Goal: Navigation & Orientation: Find specific page/section

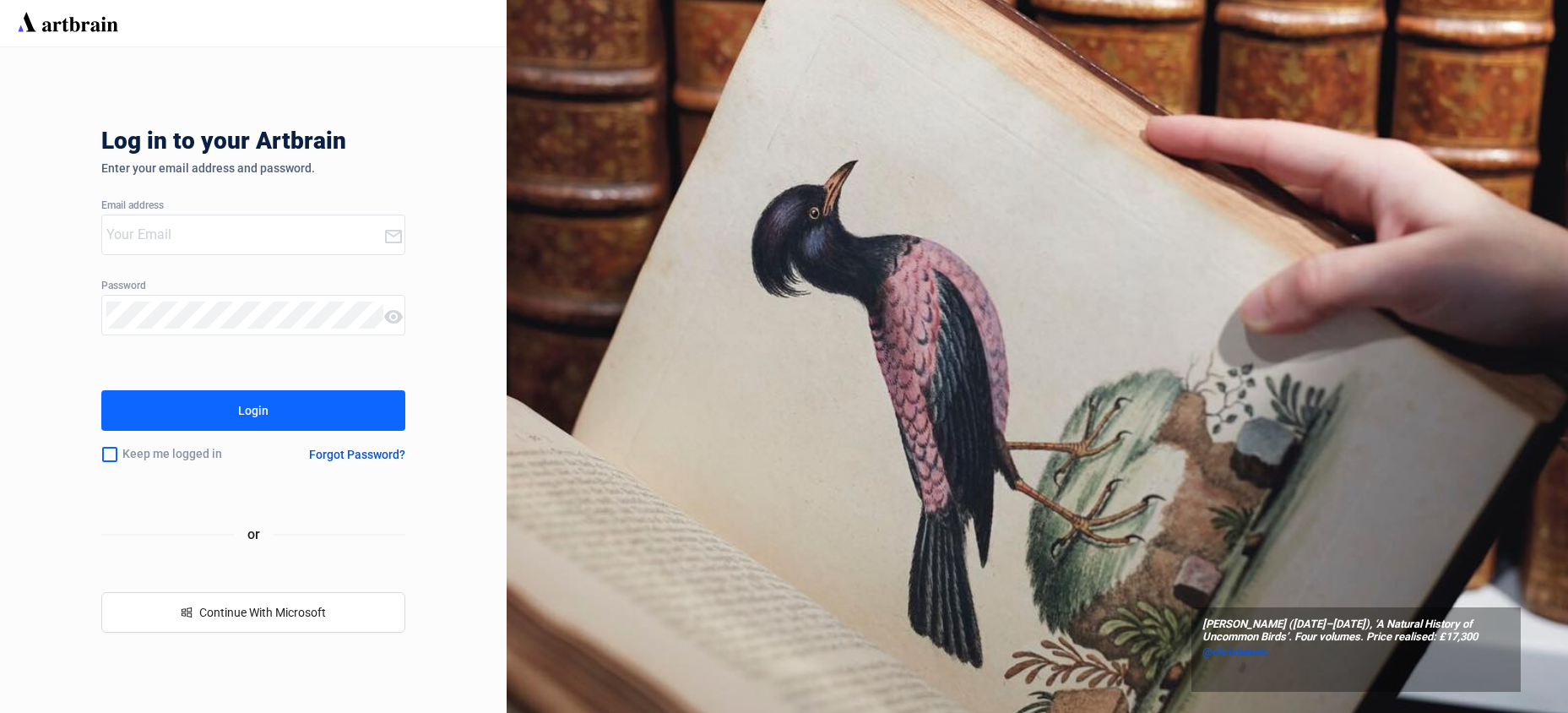
click at [171, 244] on input "email" at bounding box center [245, 235] width 277 height 27
type input "[EMAIL_ADDRESS][DOMAIN_NAME]"
click at [101, 390] on button "Login" at bounding box center [253, 410] width 304 height 41
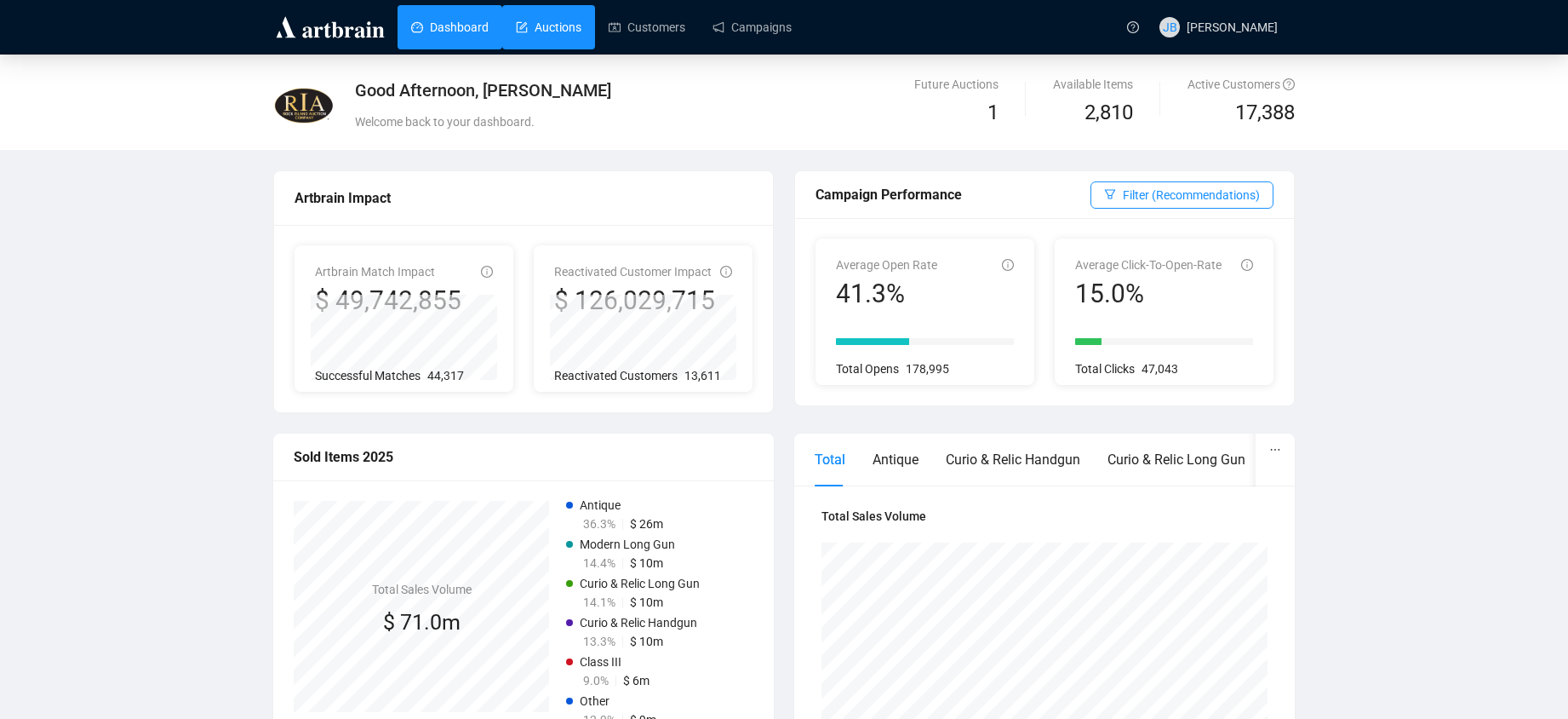
click at [541, 36] on link "Auctions" at bounding box center [549, 28] width 66 height 44
